Goal: Task Accomplishment & Management: Manage account settings

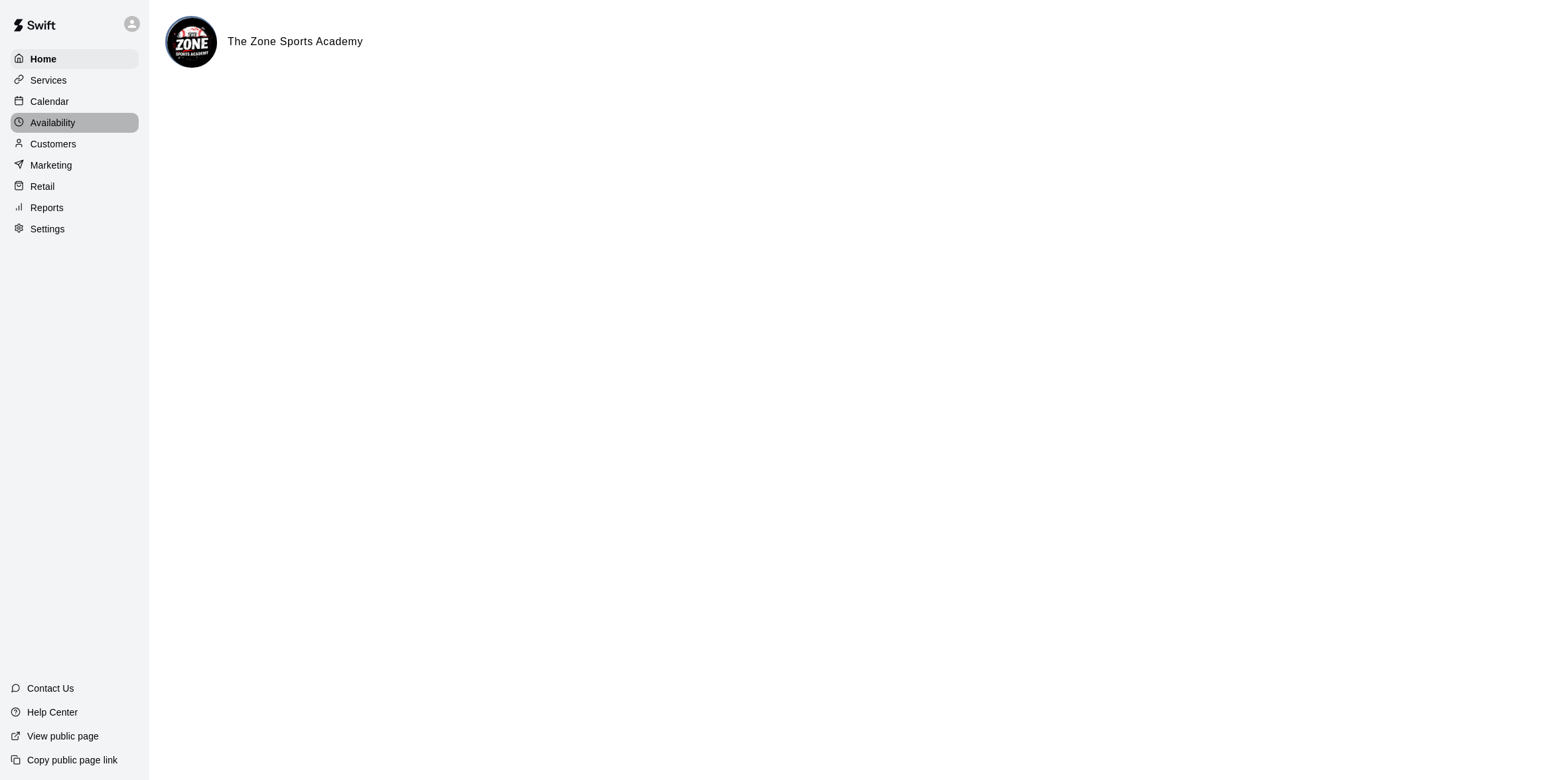
click at [56, 124] on p "Availability" at bounding box center [52, 122] width 45 height 13
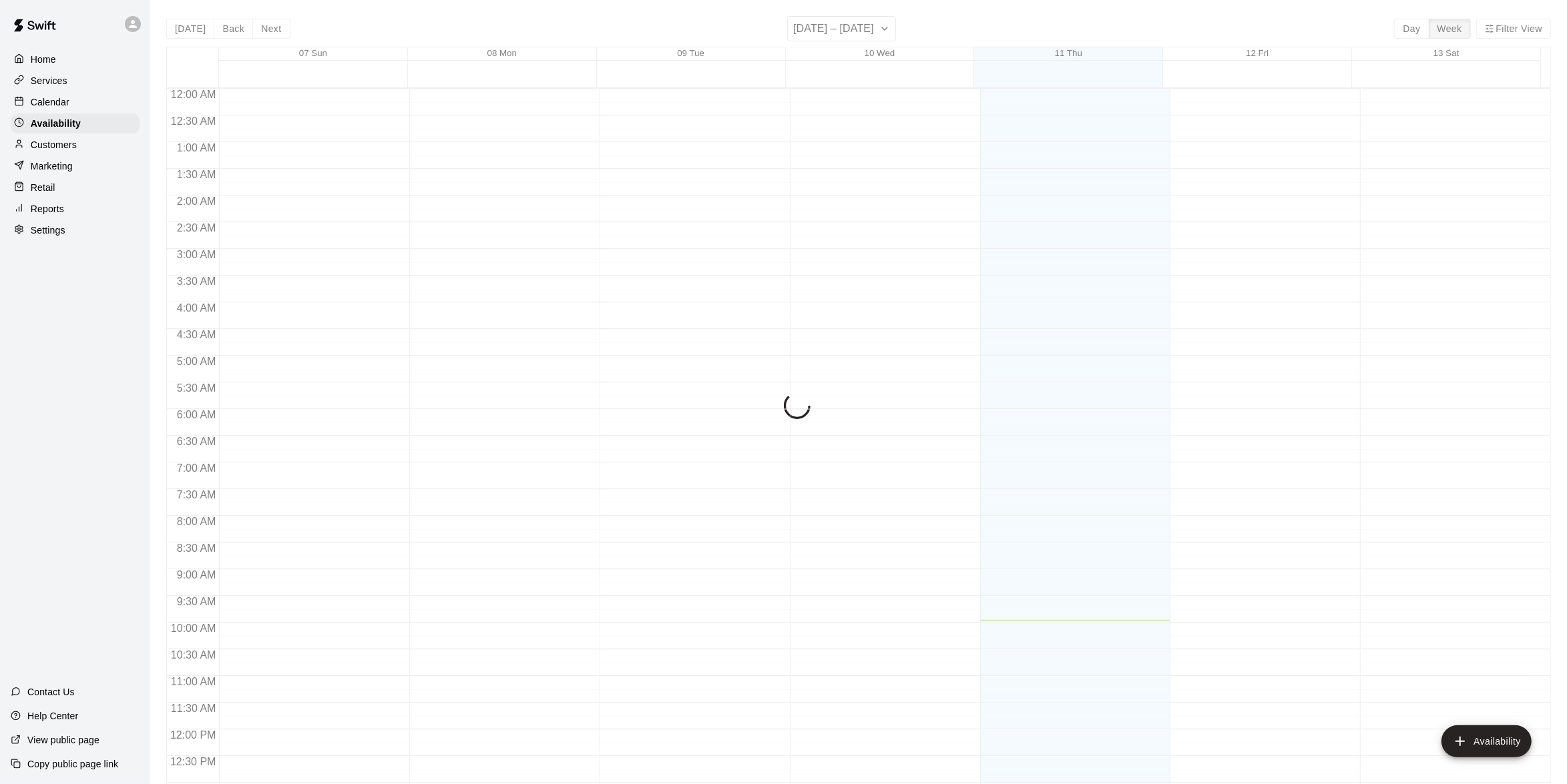
scroll to position [531, 0]
click at [49, 104] on p "Calendar" at bounding box center [50, 102] width 39 height 13
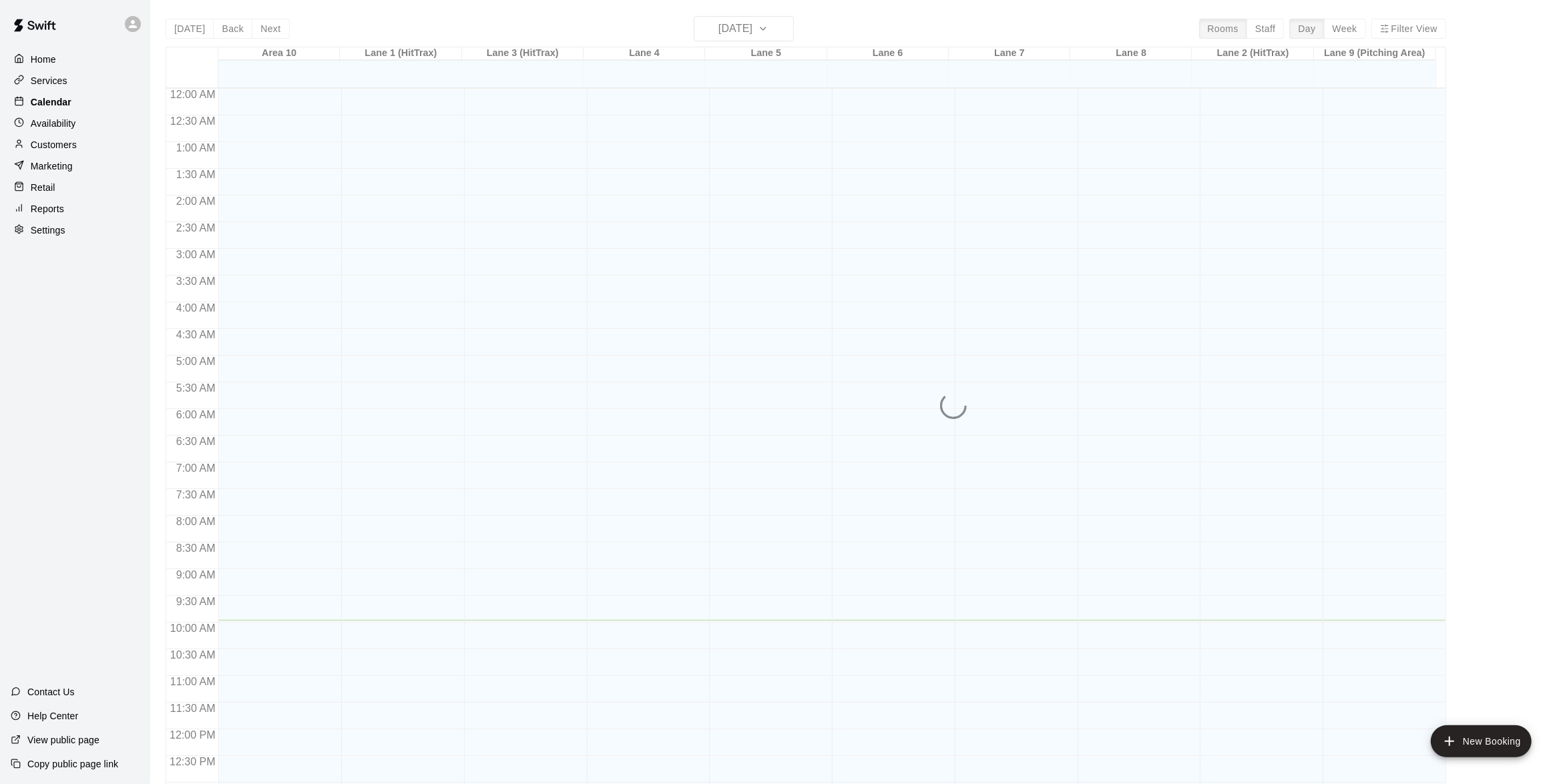
scroll to position [529, 0]
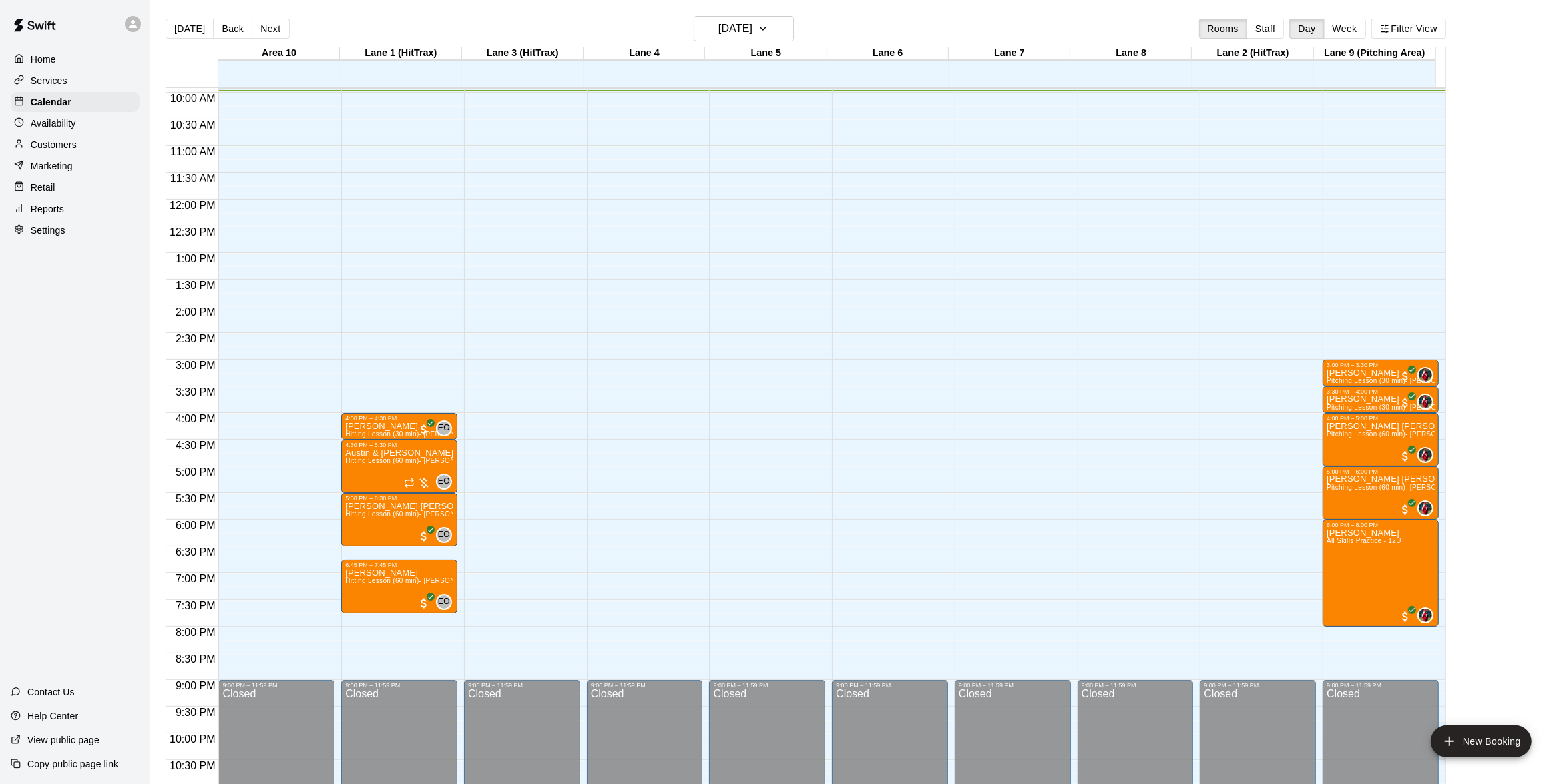
click at [50, 122] on p "Availability" at bounding box center [53, 123] width 45 height 13
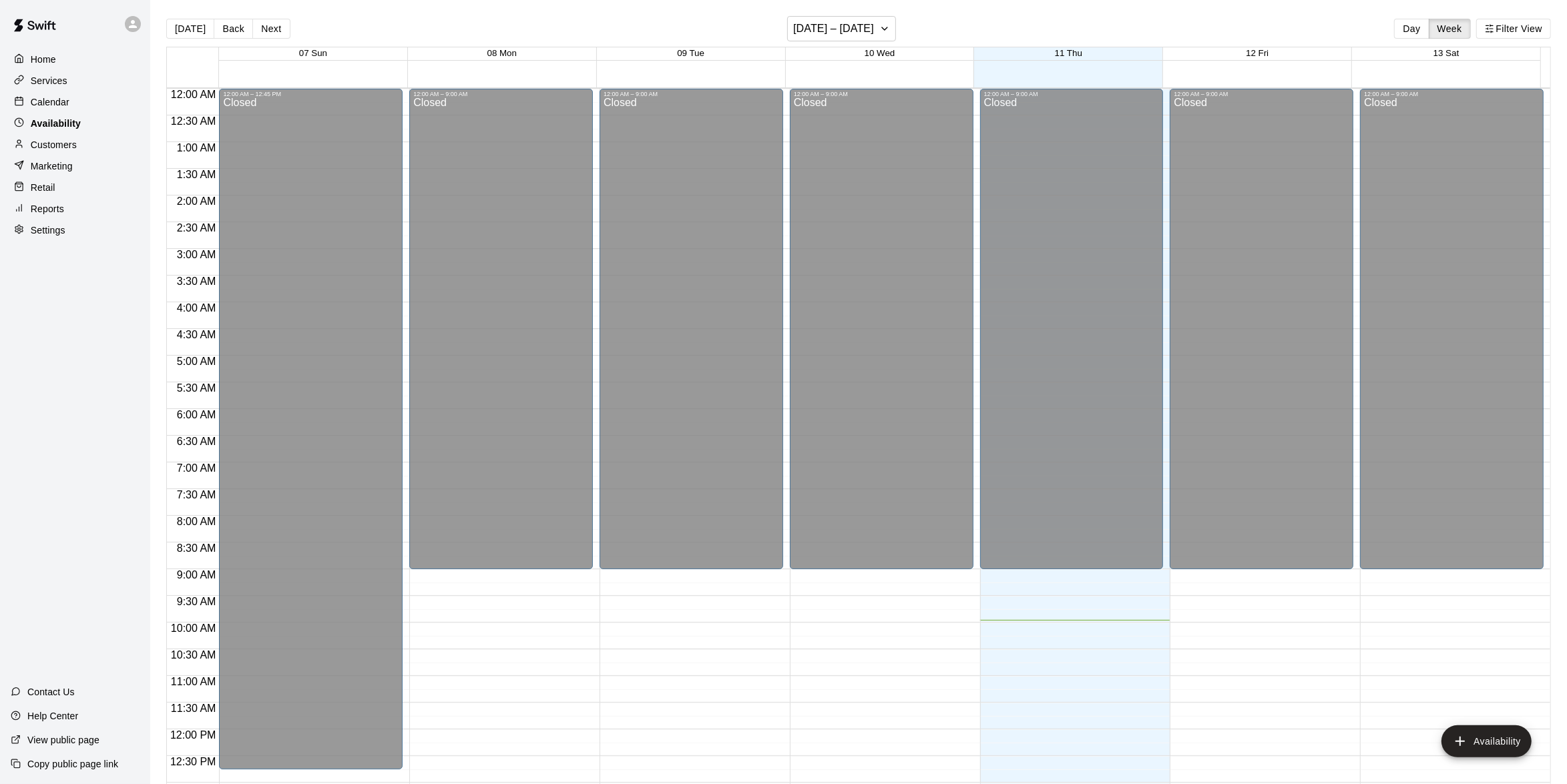
scroll to position [531, 0]
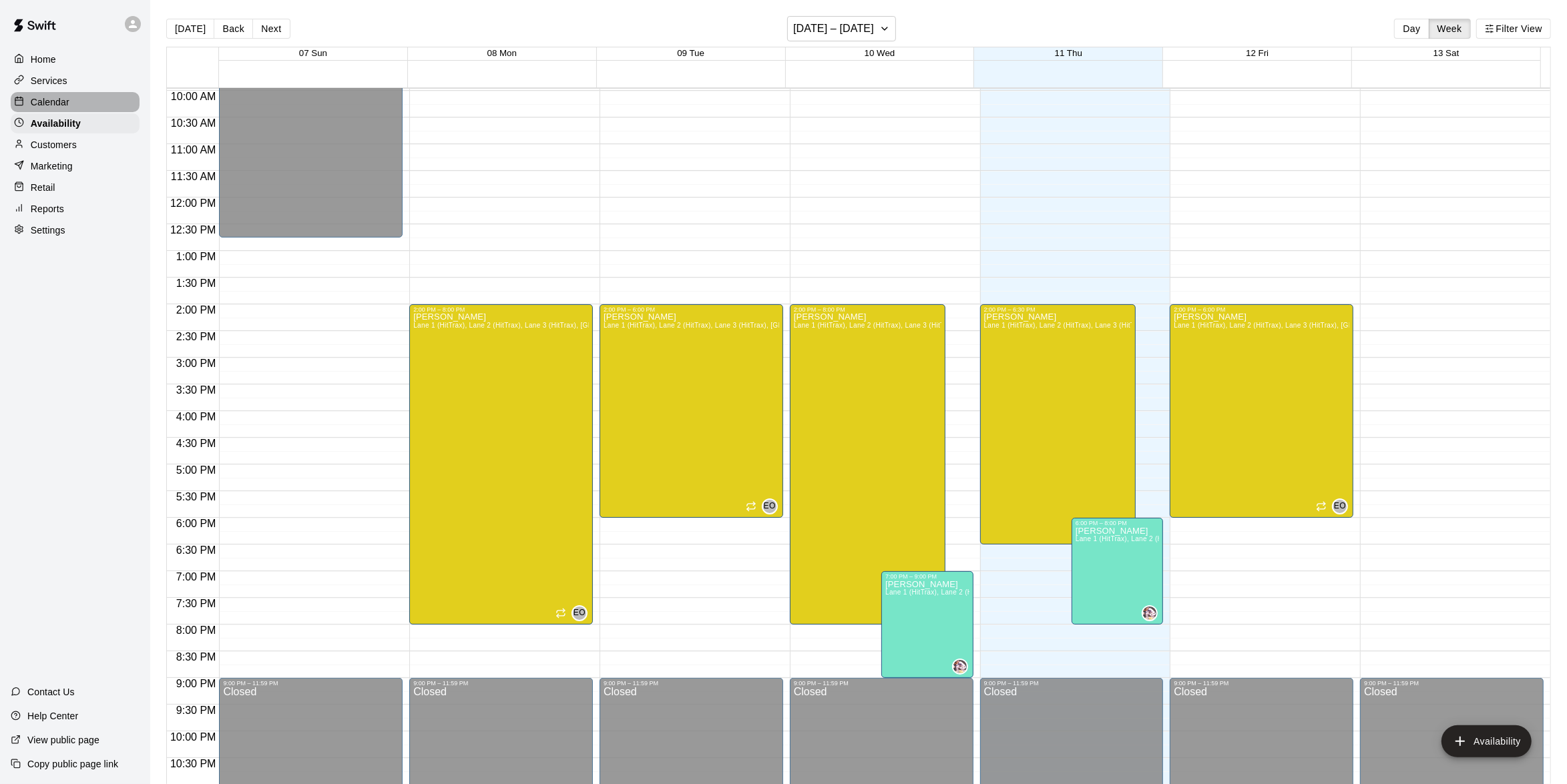
click at [48, 108] on p "Calendar" at bounding box center [50, 102] width 39 height 13
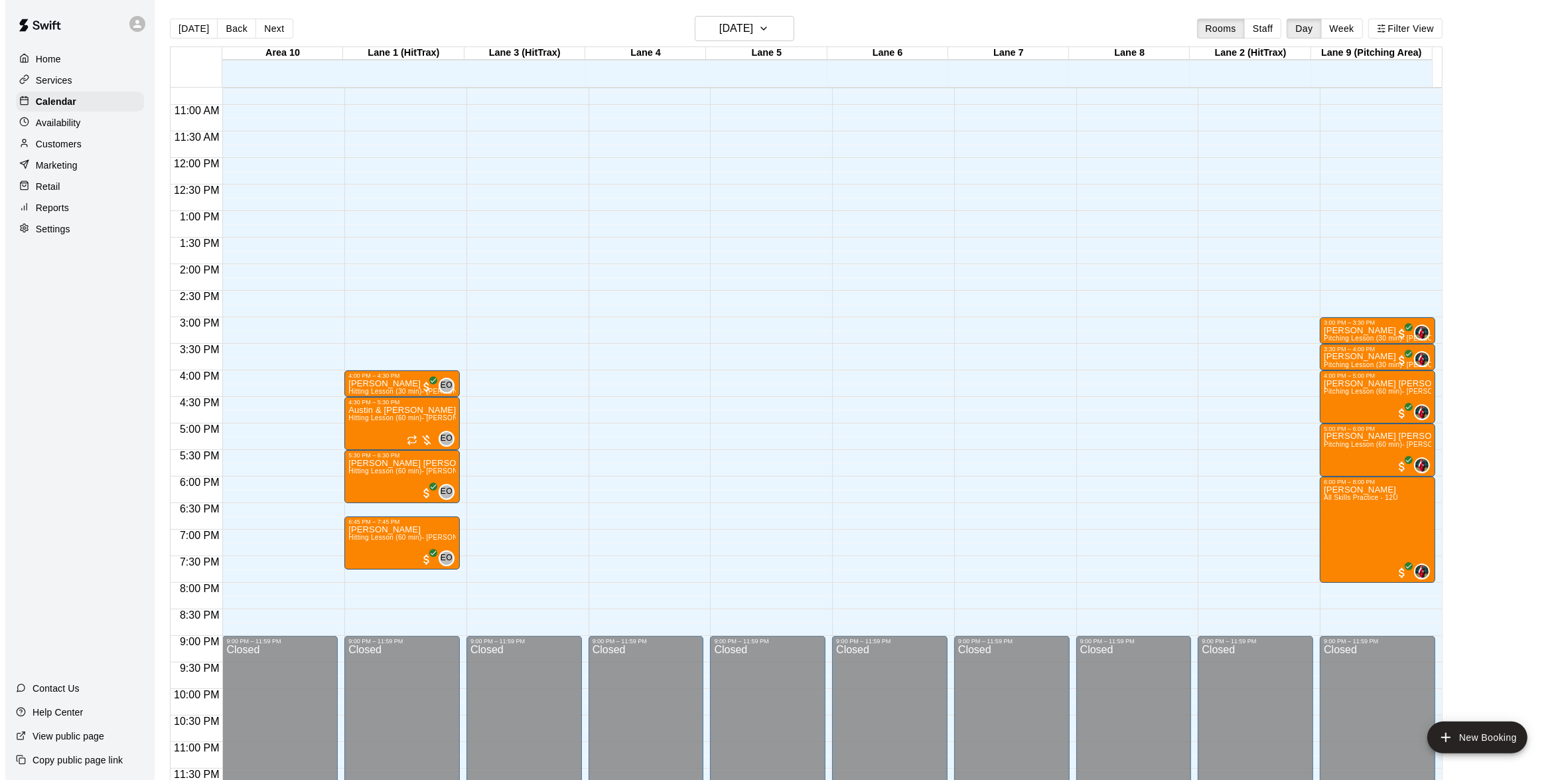
scroll to position [20, 0]
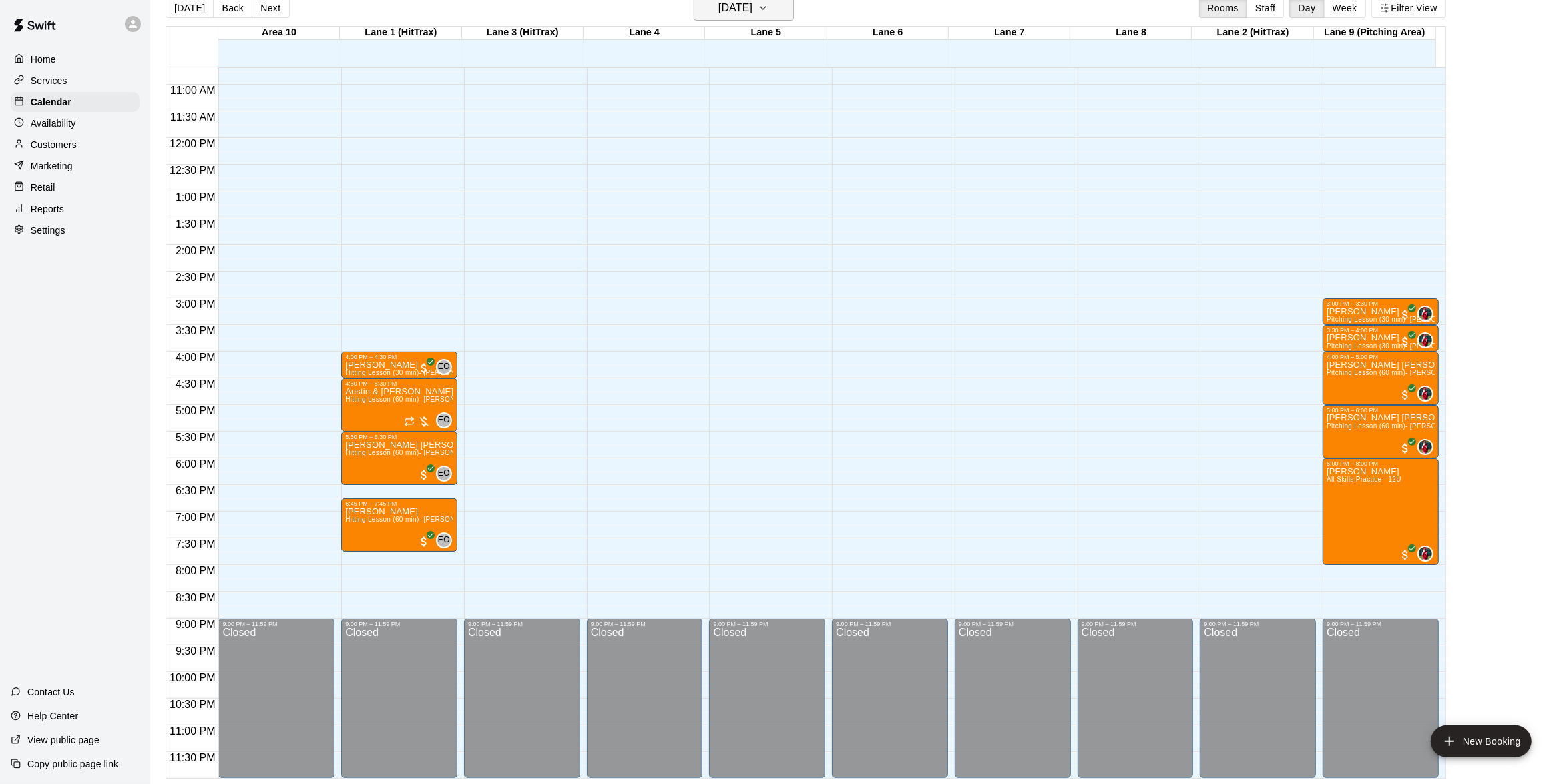
click at [769, 3] on icon "button" at bounding box center [763, 7] width 11 height 16
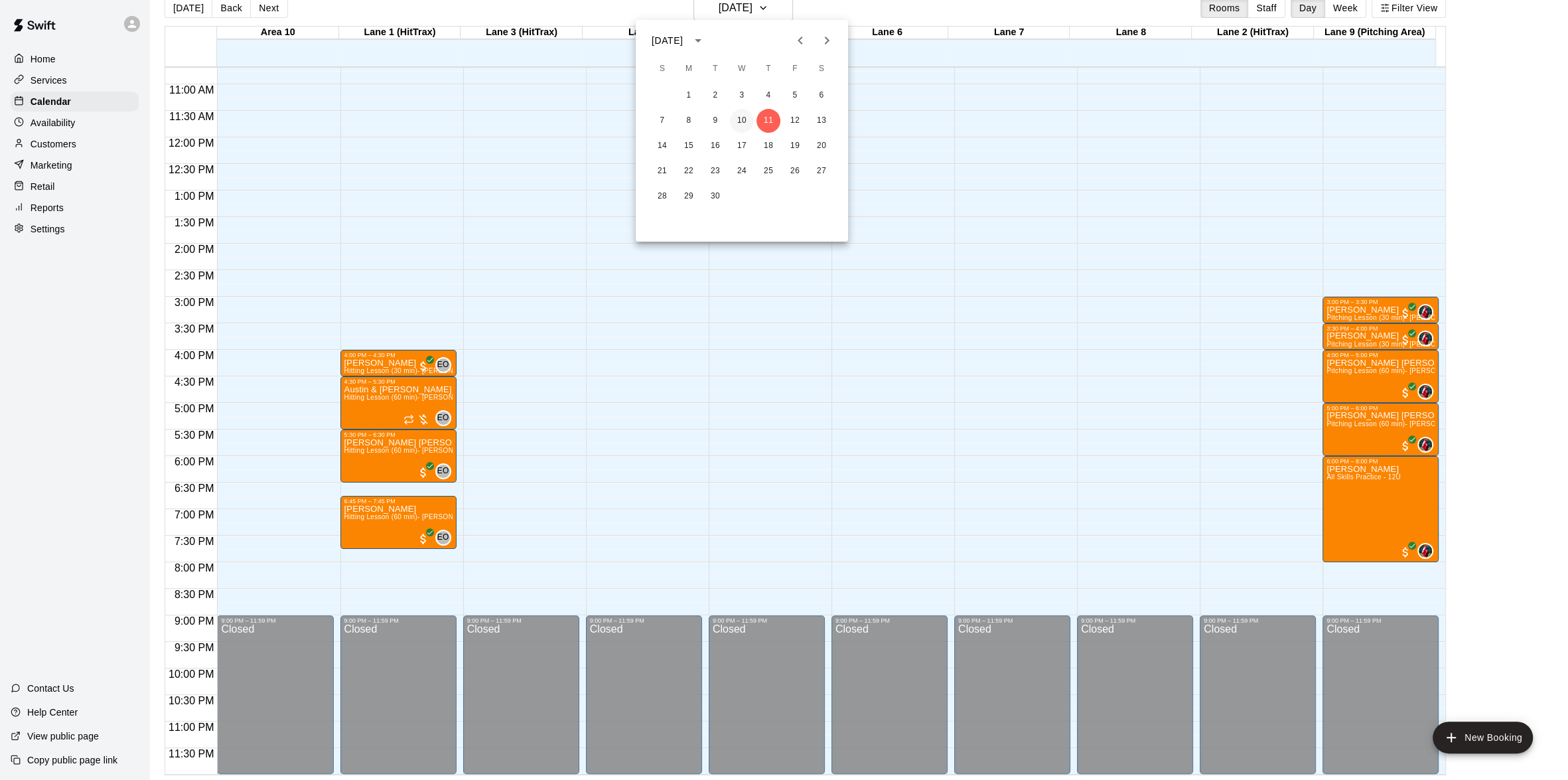
click at [738, 115] on button "10" at bounding box center [742, 121] width 24 height 24
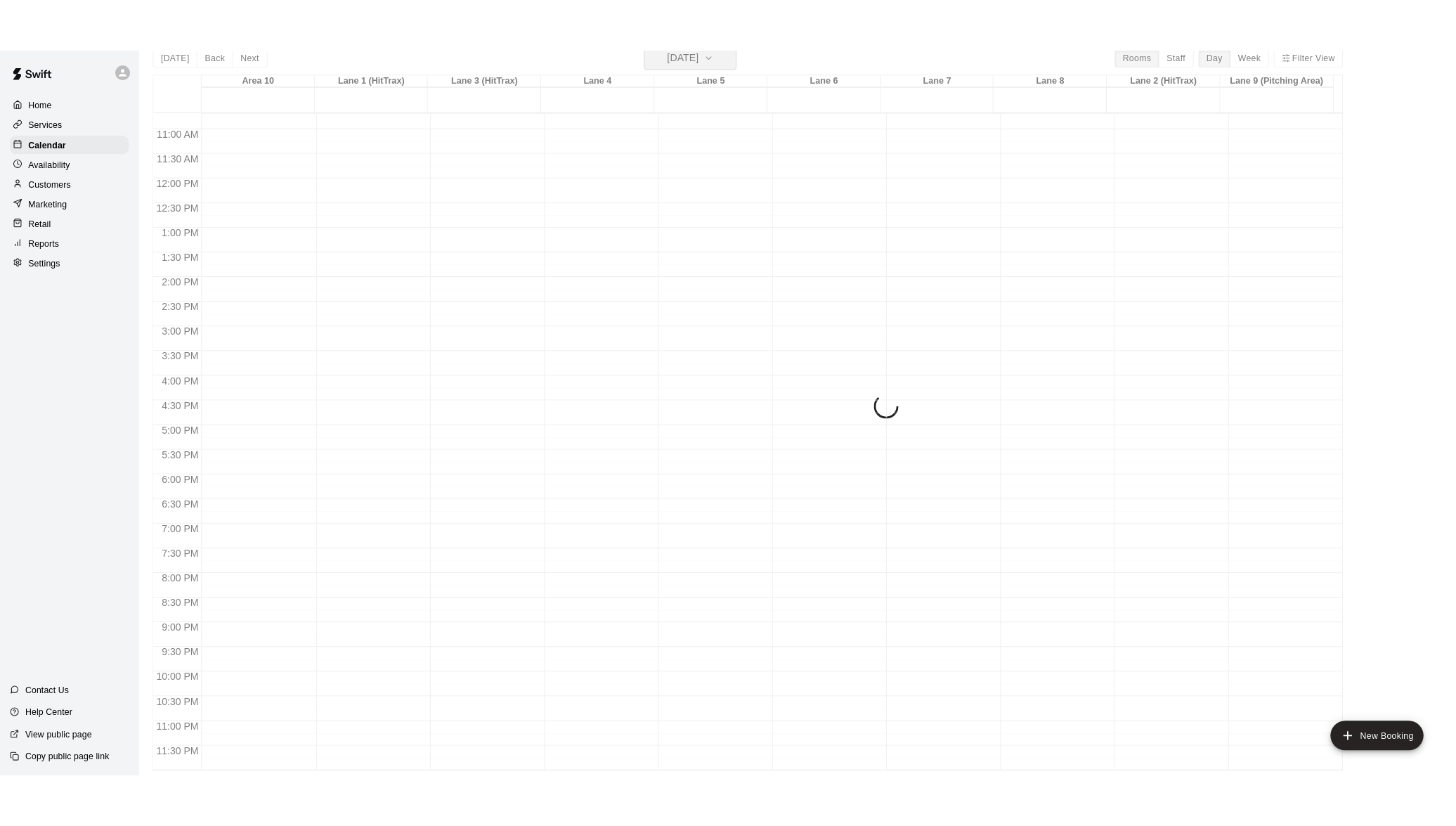
scroll to position [17, 0]
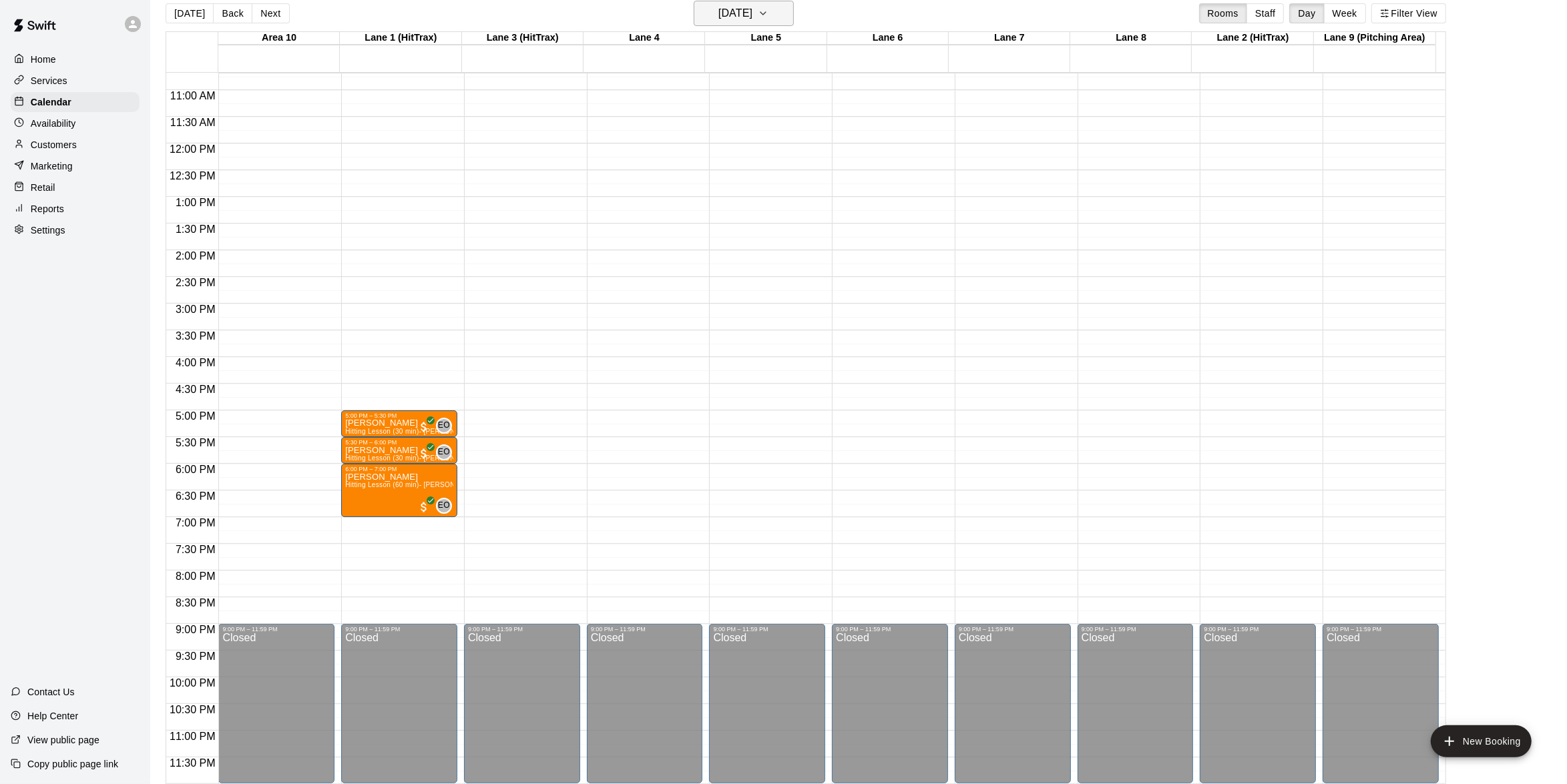
click at [769, 8] on icon "button" at bounding box center [763, 13] width 11 height 16
click at [780, 130] on button "11" at bounding box center [773, 127] width 24 height 24
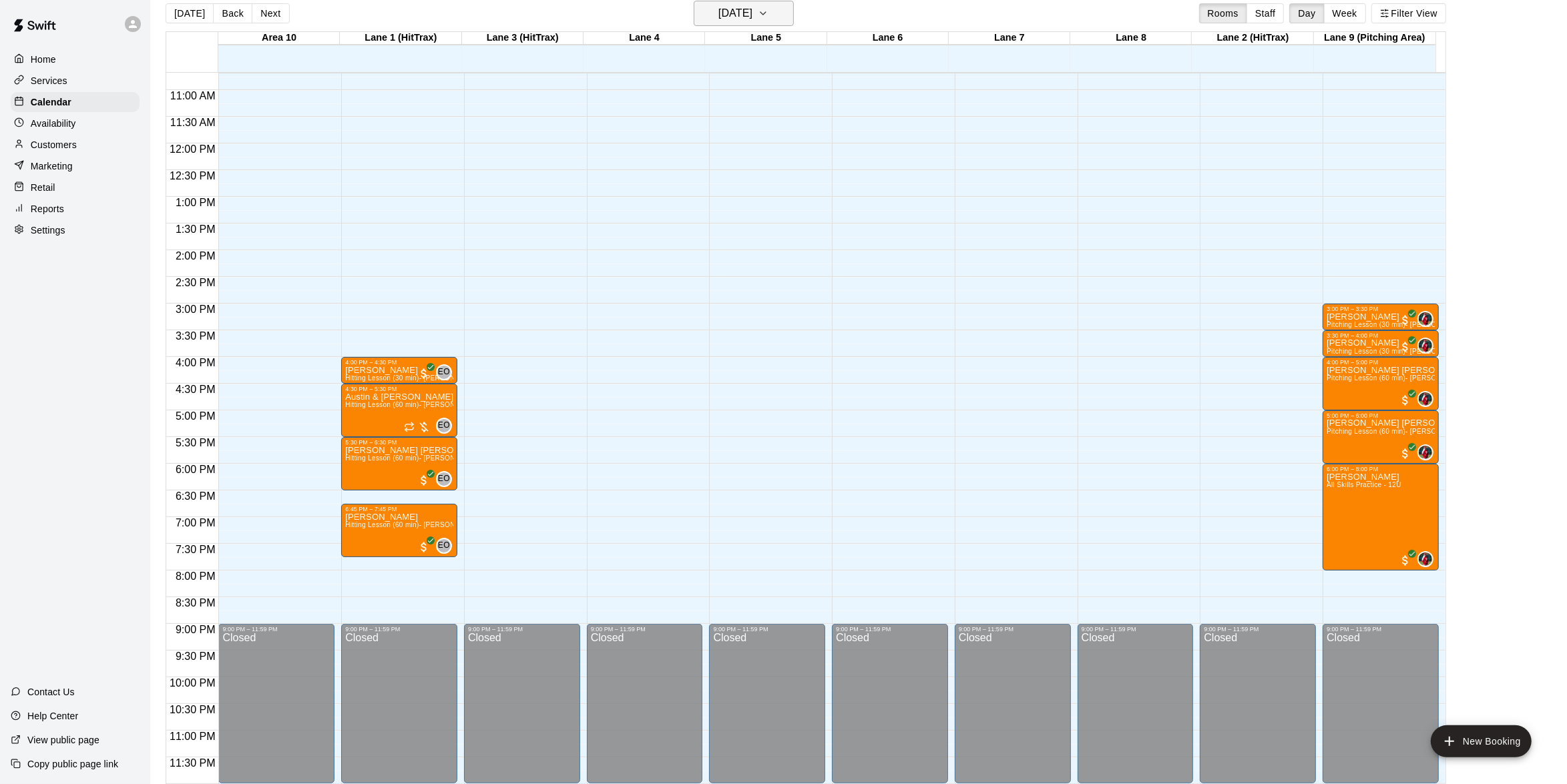
click at [769, 13] on icon "button" at bounding box center [763, 13] width 11 height 16
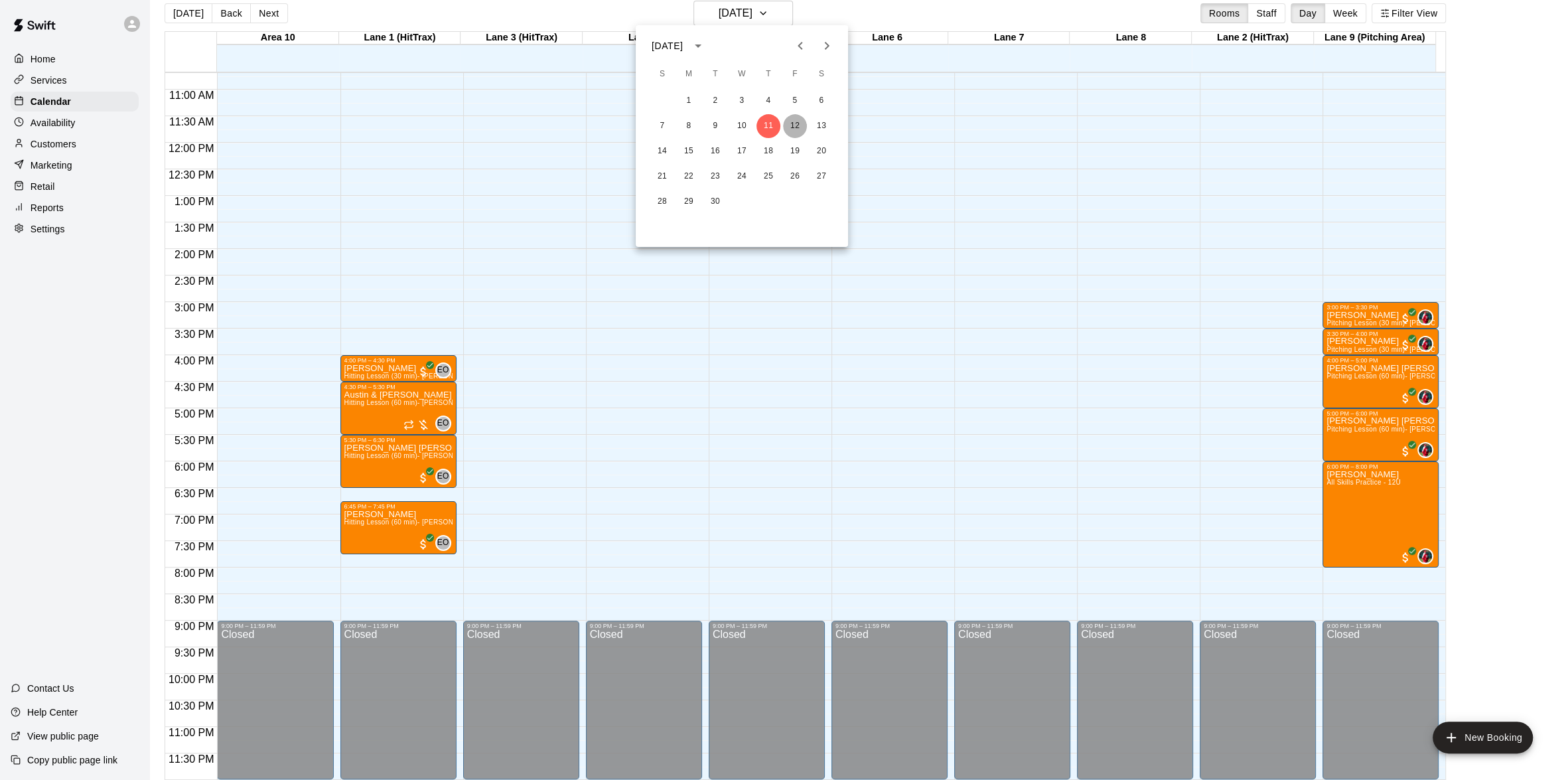
click at [796, 124] on button "12" at bounding box center [796, 126] width 24 height 24
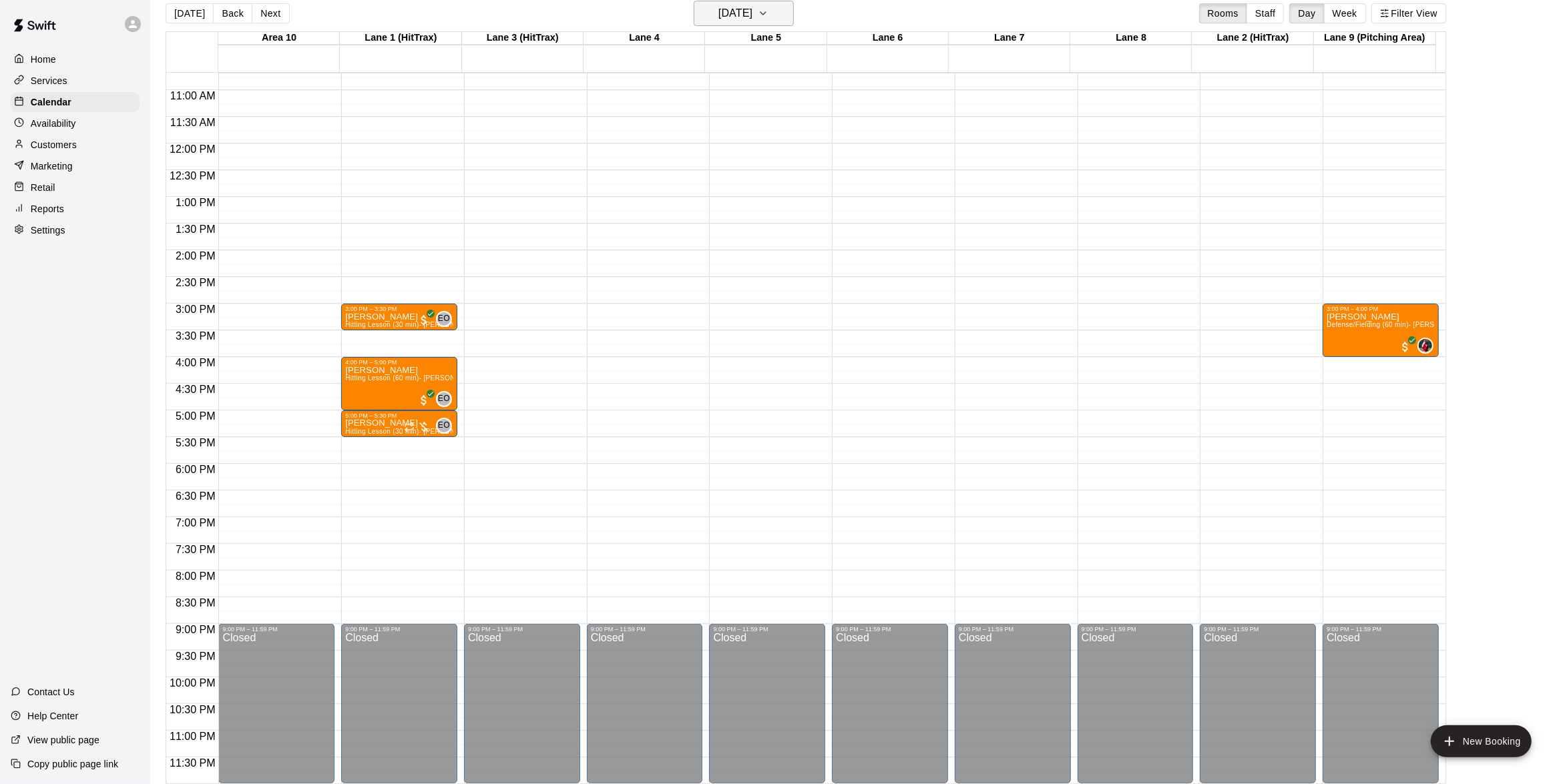
click at [769, 16] on icon "button" at bounding box center [763, 13] width 11 height 16
click at [823, 128] on button "13" at bounding box center [826, 127] width 24 height 24
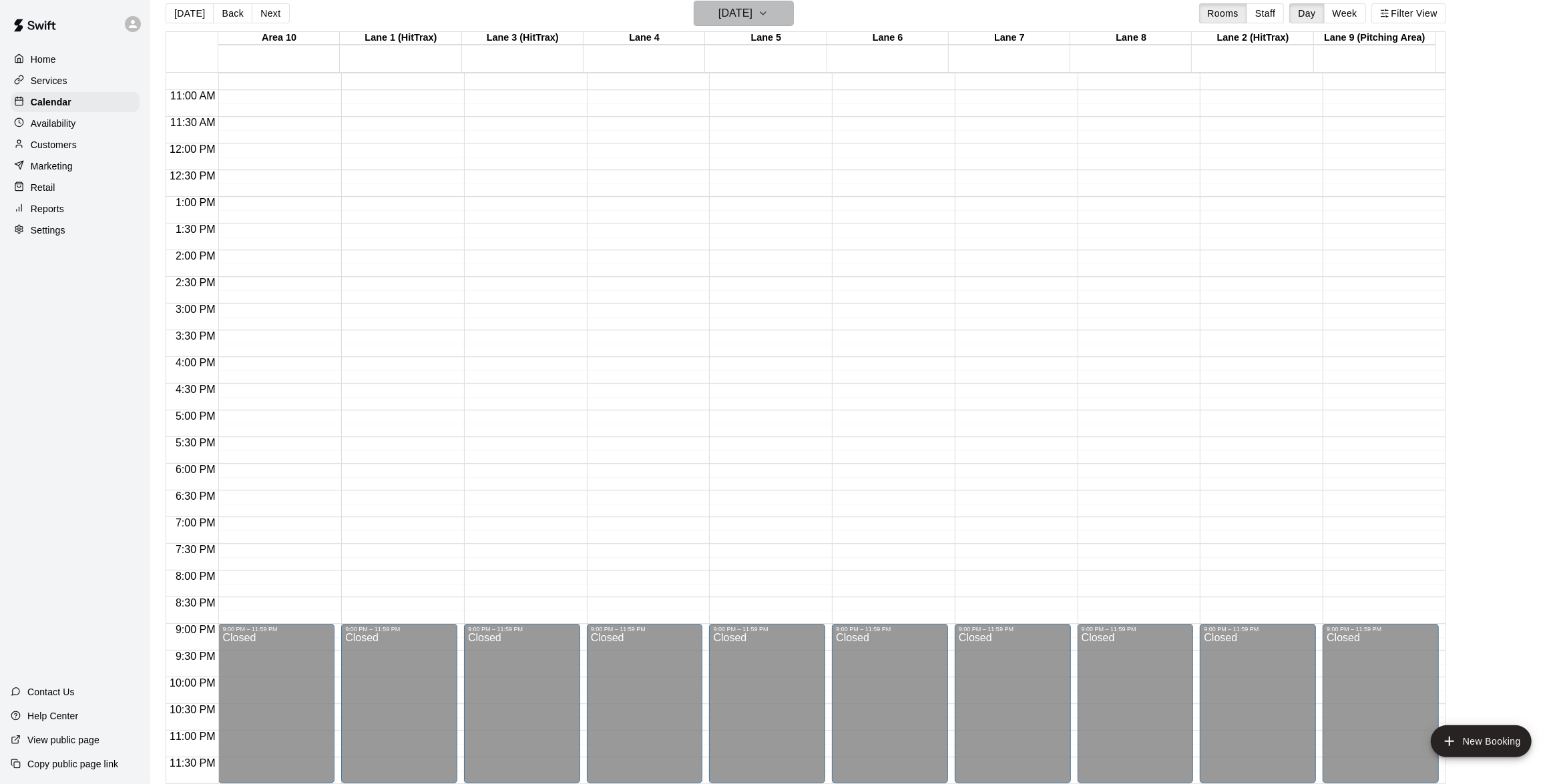
click at [769, 16] on icon "button" at bounding box center [763, 13] width 11 height 16
click at [762, 126] on button "11" at bounding box center [773, 127] width 24 height 24
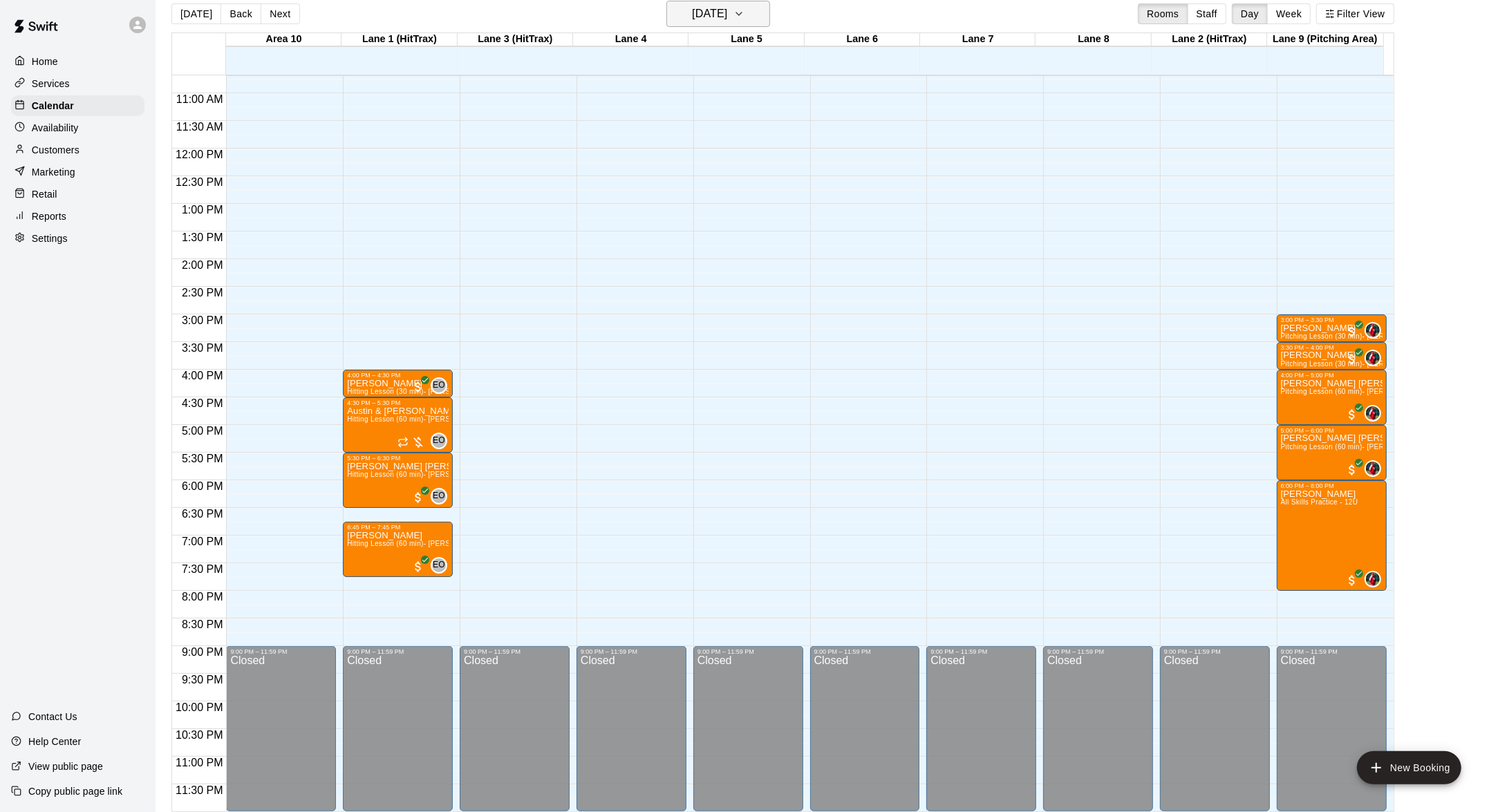
click at [744, 13] on icon "button" at bounding box center [739, 13] width 12 height 16
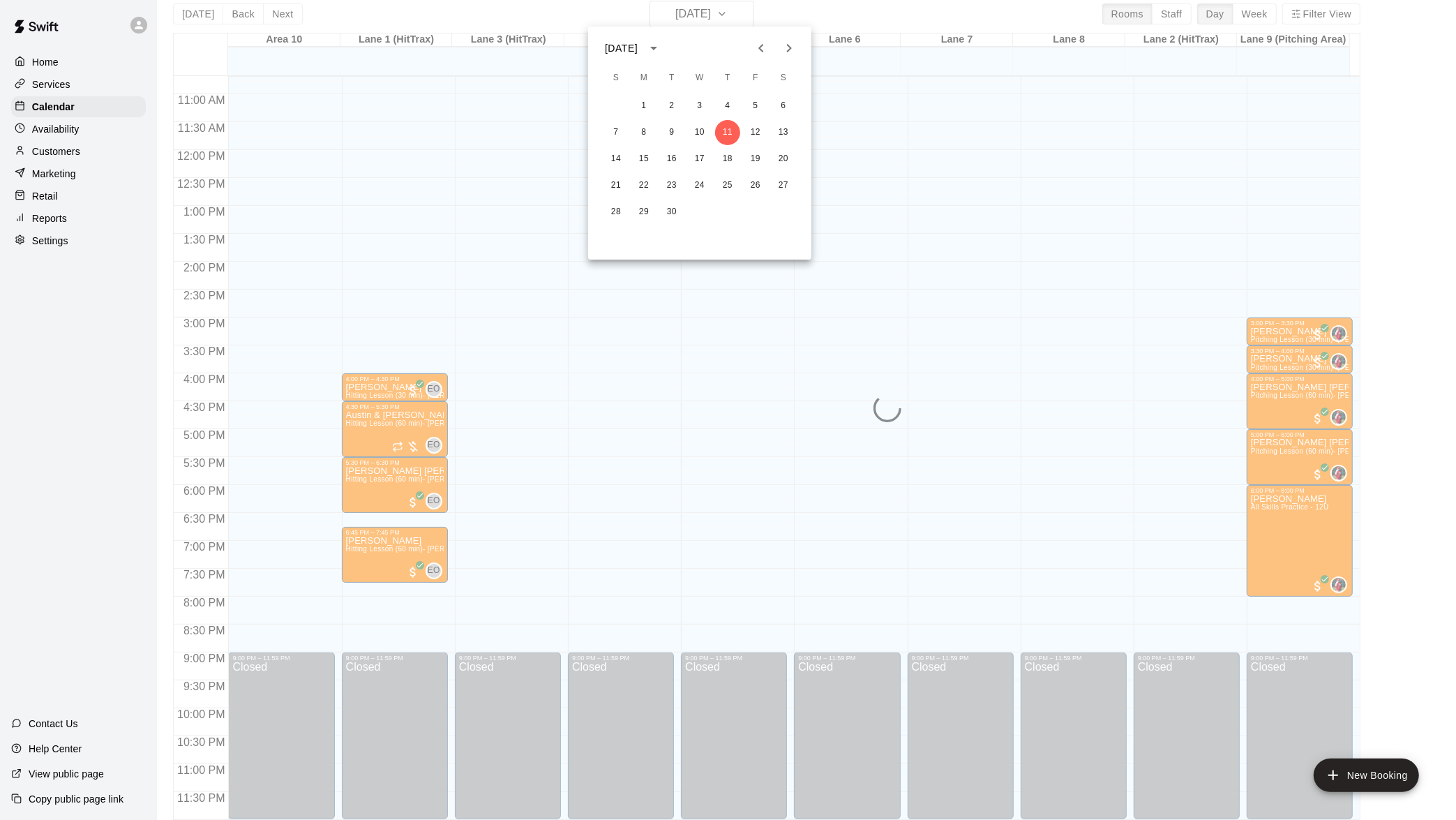
click at [831, 29] on div at bounding box center [728, 410] width 1456 height 820
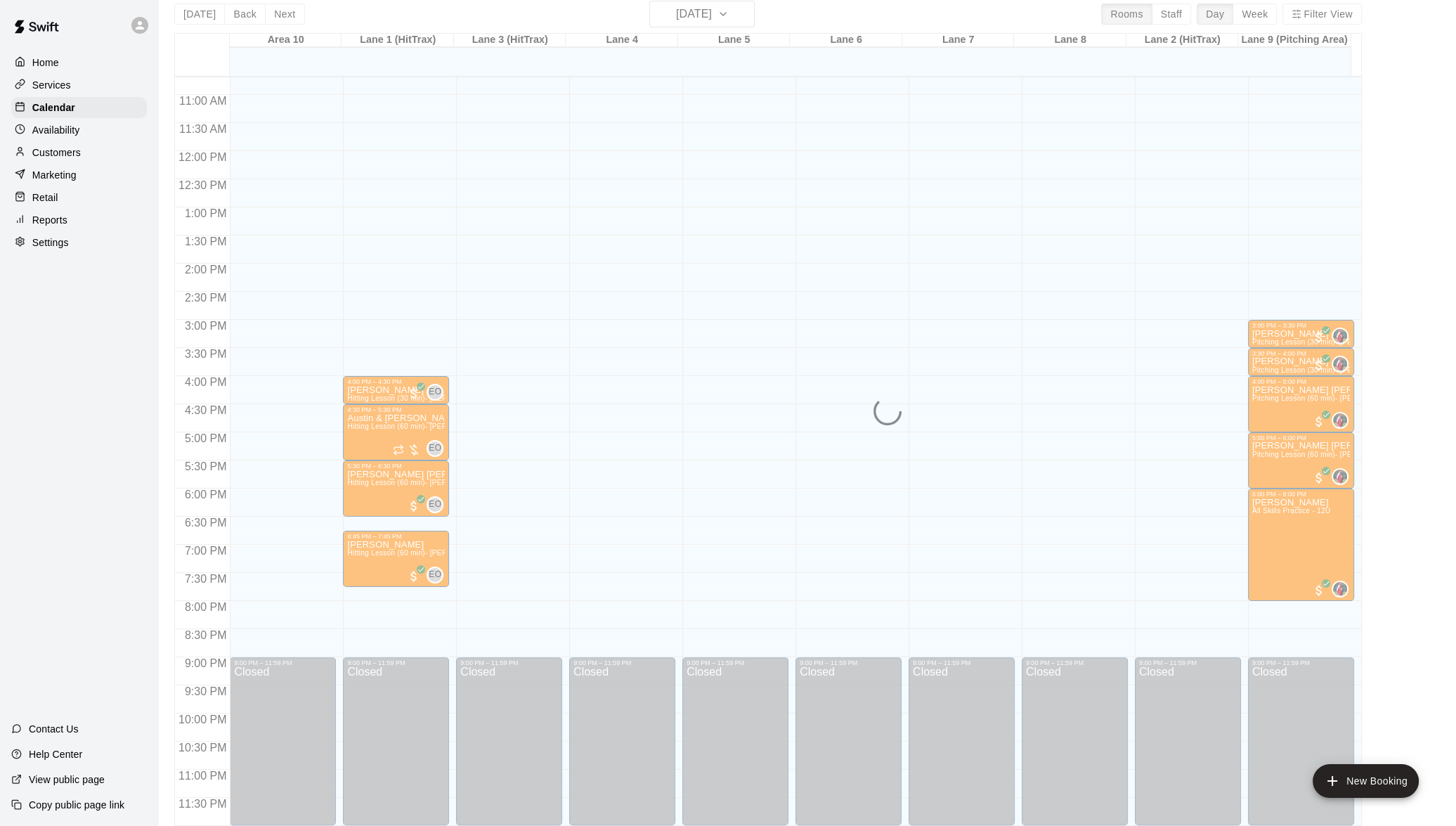
click at [40, 59] on p "Home" at bounding box center [45, 62] width 26 height 14
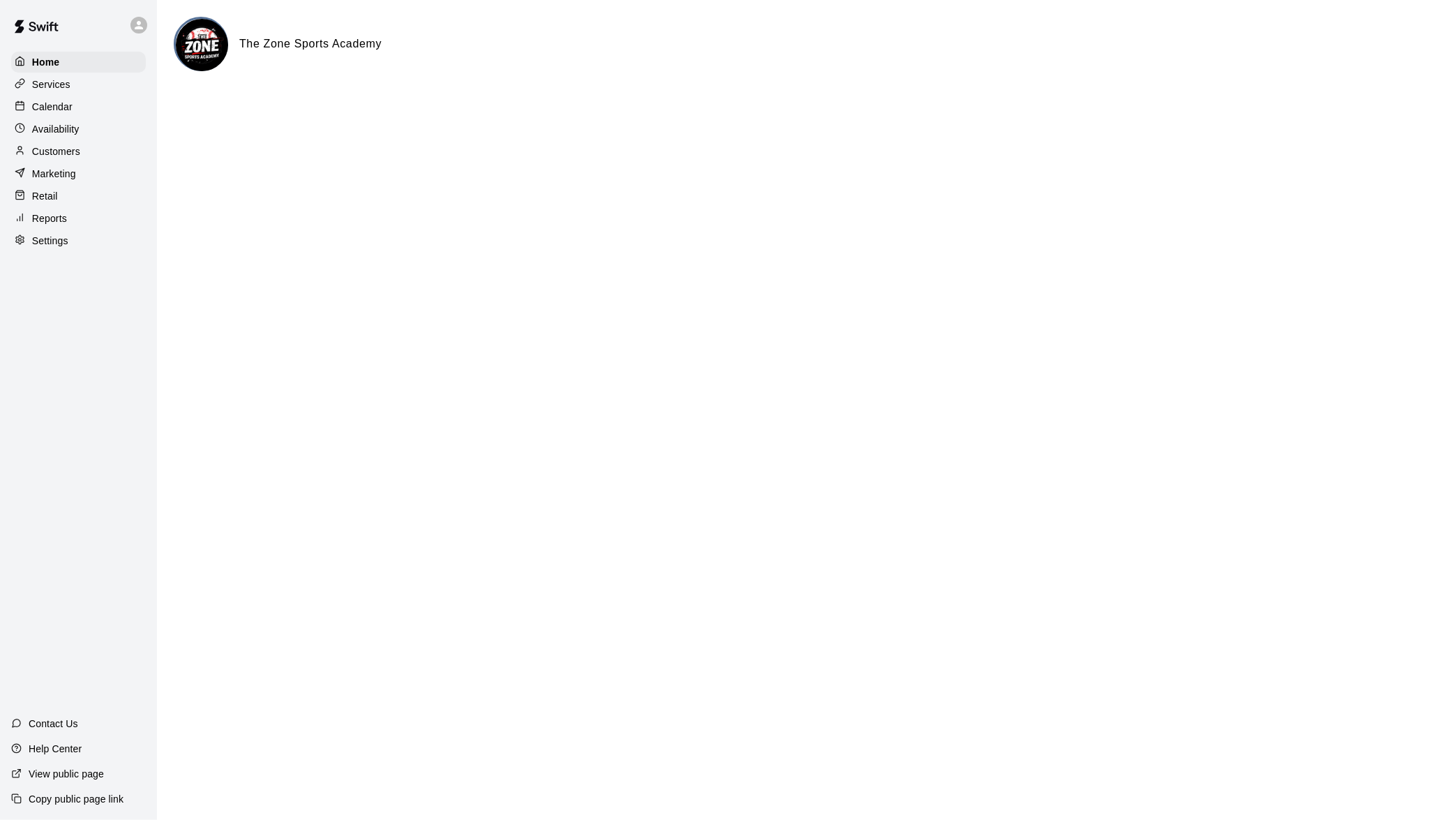
drag, startPoint x: 633, startPoint y: 139, endPoint x: 629, endPoint y: 153, distance: 14.6
click at [631, 111] on html "Home Services Calendar Availability Customers Marketing Retail Reports Settings…" at bounding box center [728, 55] width 1456 height 111
click at [628, 111] on html "Home Services Calendar Availability Customers Marketing Retail Reports Settings…" at bounding box center [728, 55] width 1456 height 111
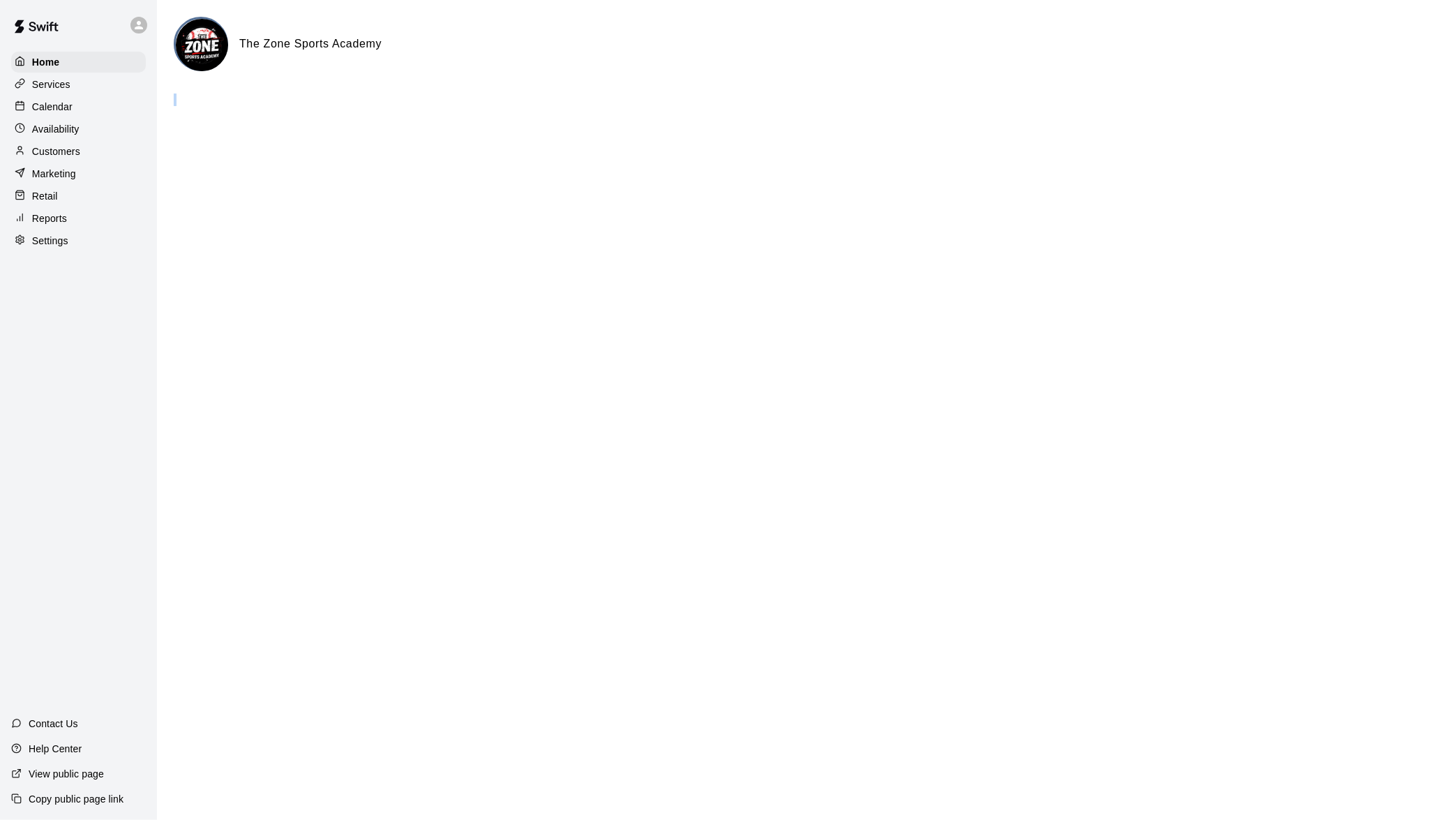
click at [628, 111] on html "Home Services Calendar Availability Customers Marketing Retail Reports Settings…" at bounding box center [728, 55] width 1456 height 111
click at [46, 104] on p "Calendar" at bounding box center [52, 106] width 41 height 14
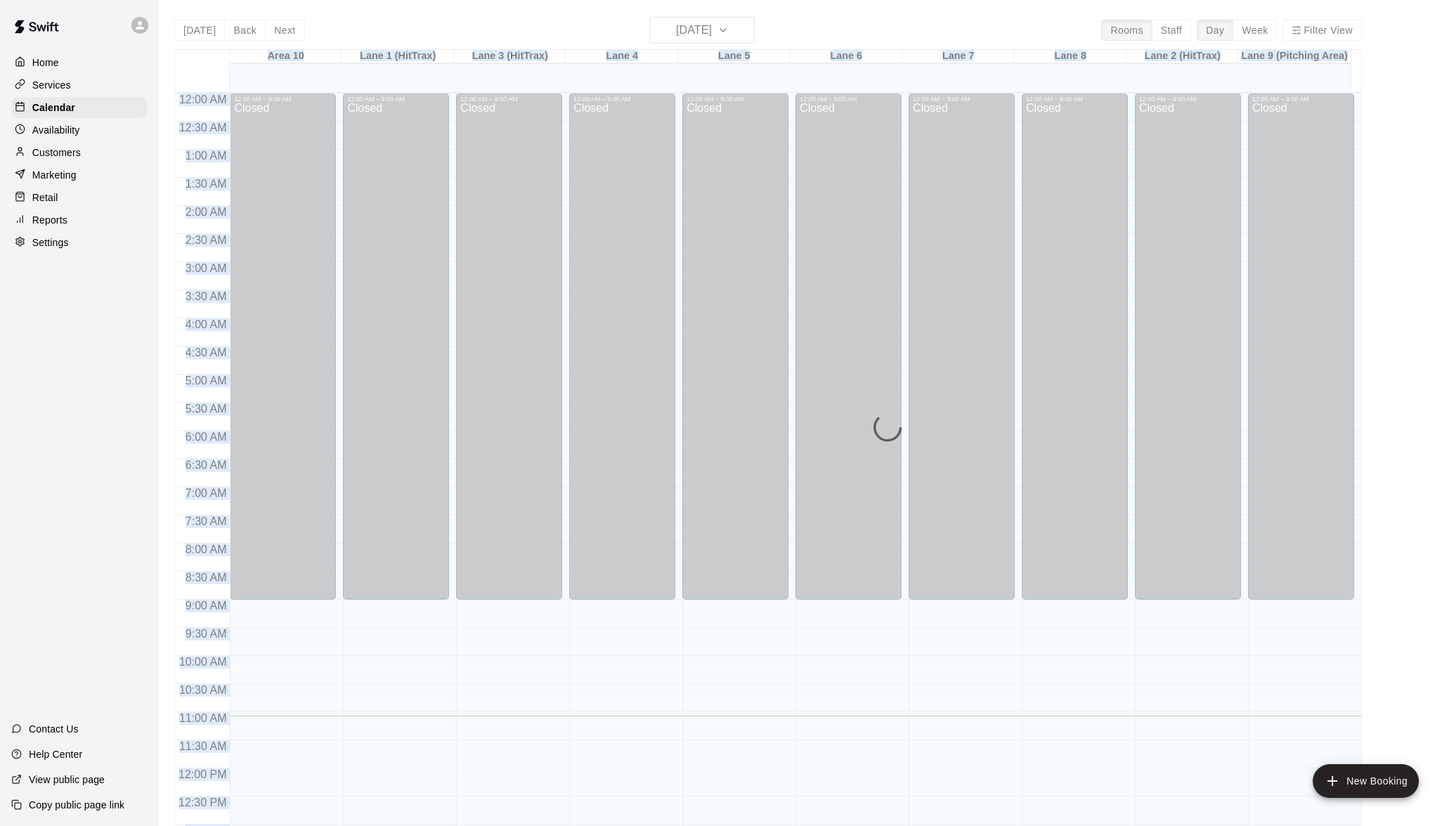
scroll to position [558, 0]
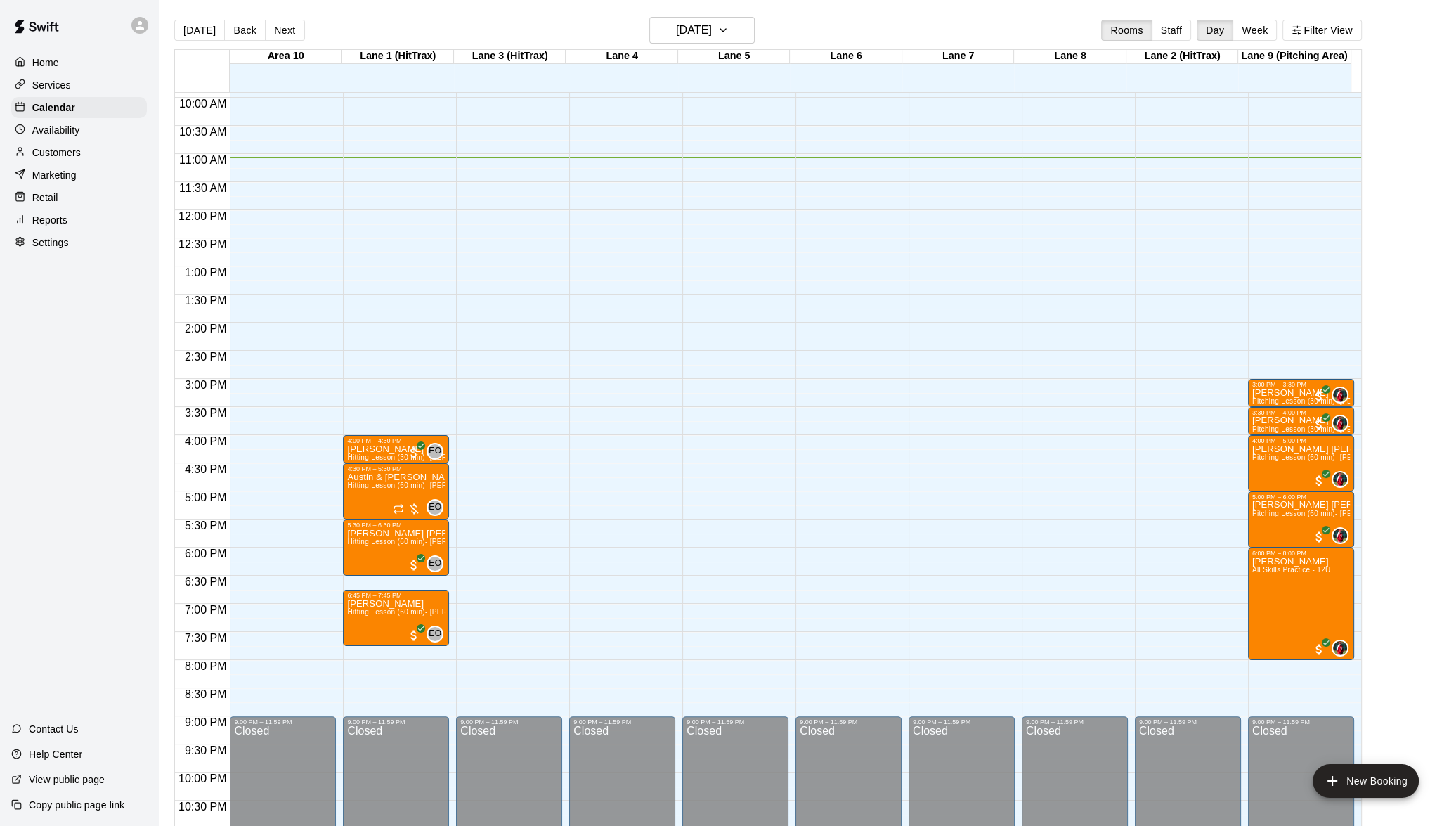
click at [817, 20] on div "[DATE] Back [DATE][DATE] Rooms Staff Day Week Filter View" at bounding box center [768, 32] width 1188 height 32
